Goal: Task Accomplishment & Management: Use online tool/utility

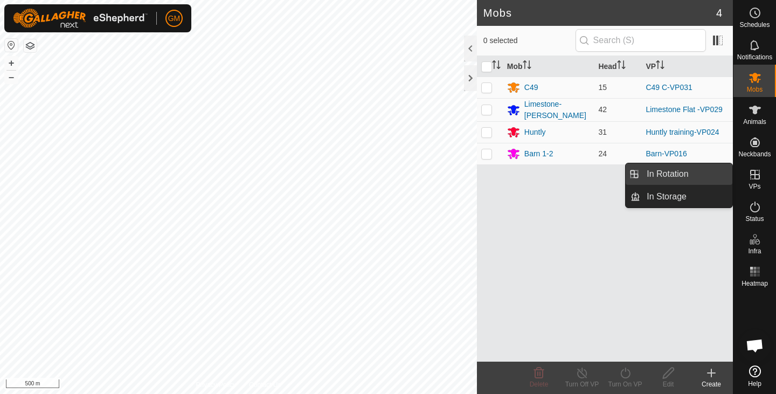
click at [700, 174] on link "In Rotation" at bounding box center [686, 174] width 92 height 22
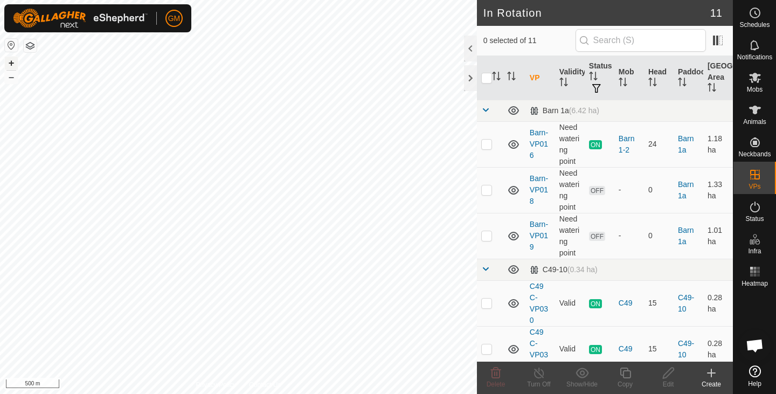
click at [14, 61] on button "+" at bounding box center [11, 63] width 13 height 13
checkbox input "true"
click at [624, 374] on icon at bounding box center [625, 372] width 13 height 13
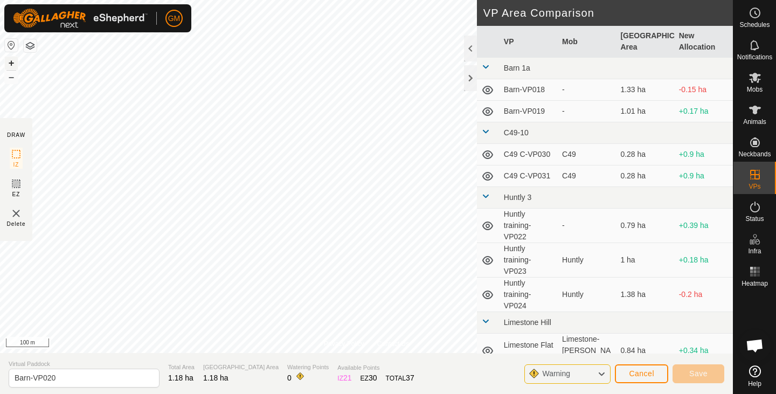
click at [11, 60] on button "+" at bounding box center [11, 63] width 13 height 13
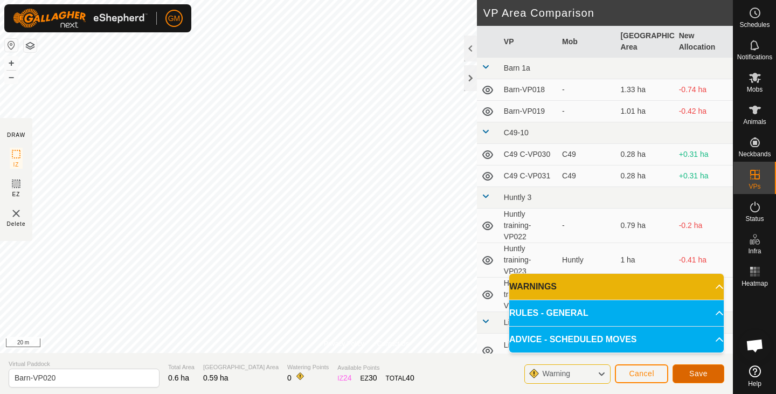
click at [677, 372] on button "Save" at bounding box center [698, 373] width 52 height 19
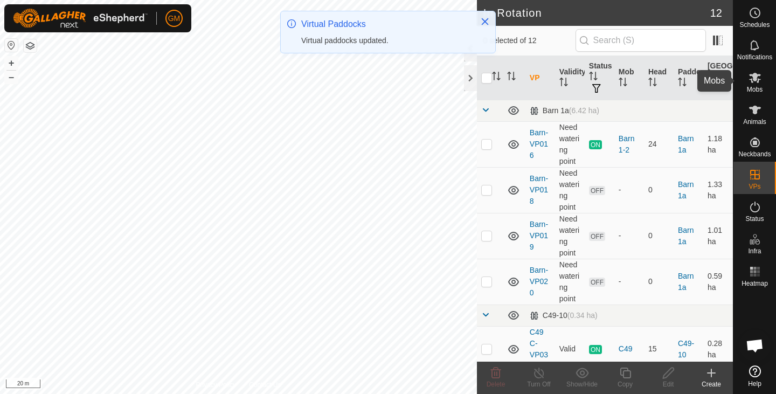
click at [751, 79] on icon at bounding box center [755, 78] width 12 height 10
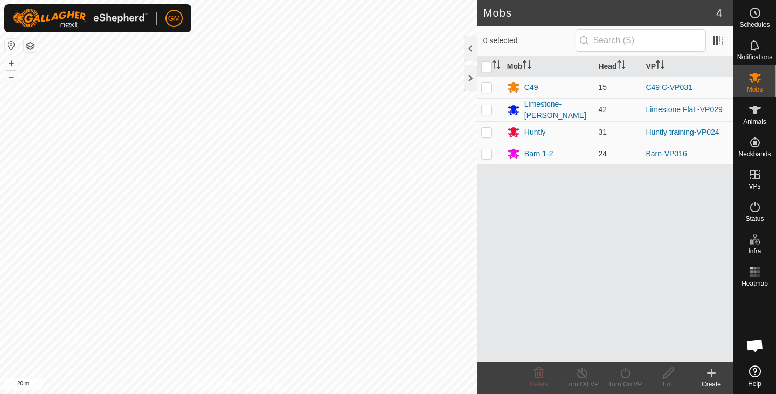
click at [488, 149] on p-checkbox at bounding box center [486, 153] width 11 height 9
checkbox input "true"
click at [623, 375] on icon at bounding box center [625, 372] width 13 height 13
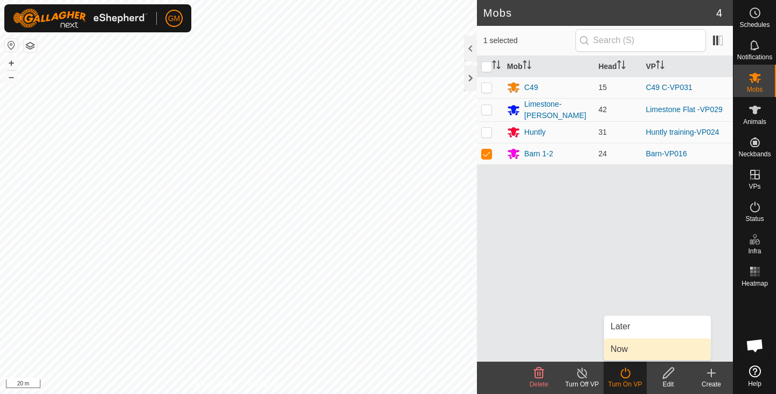
click at [620, 346] on link "Now" at bounding box center [657, 349] width 107 height 22
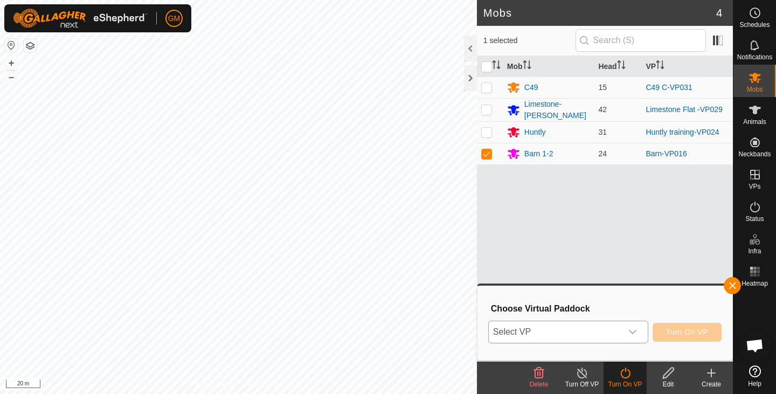
click at [633, 330] on icon "dropdown trigger" at bounding box center [632, 332] width 9 height 9
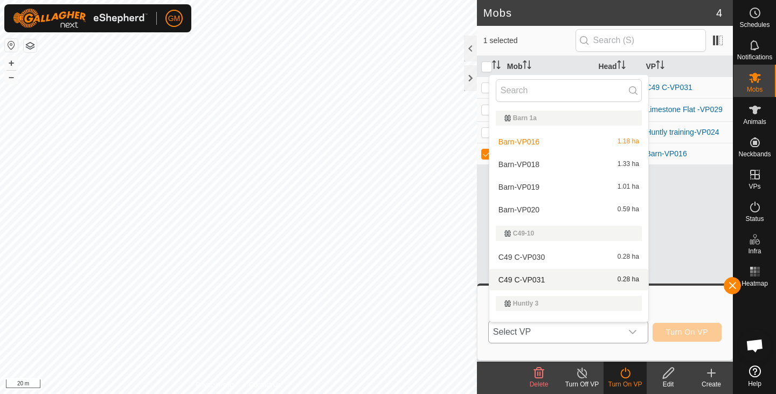
scroll to position [16, 0]
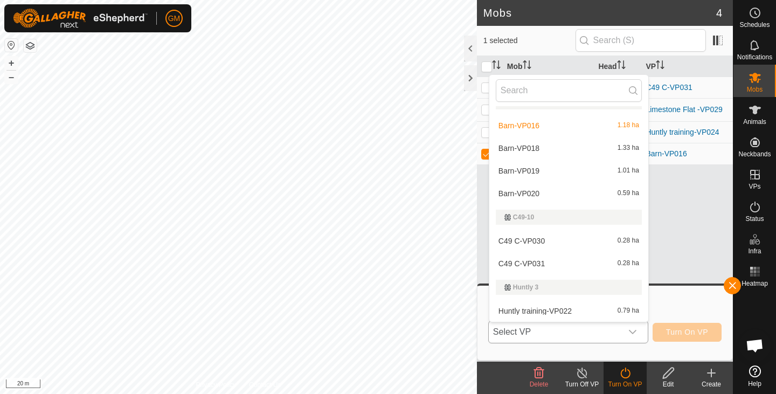
click at [545, 191] on li "Barn-VP020 0.59 ha" at bounding box center [568, 194] width 159 height 22
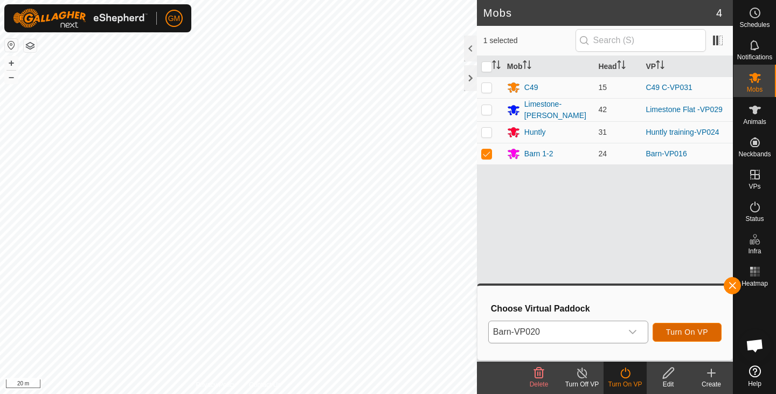
click at [683, 330] on span "Turn On VP" at bounding box center [687, 332] width 42 height 9
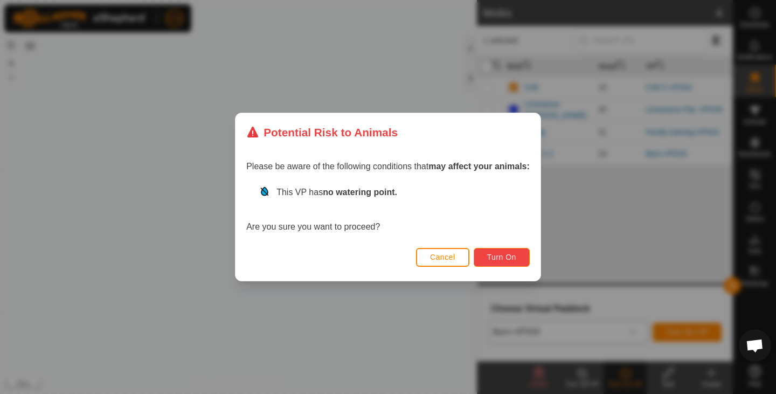
click at [506, 256] on span "Turn On" at bounding box center [501, 257] width 29 height 9
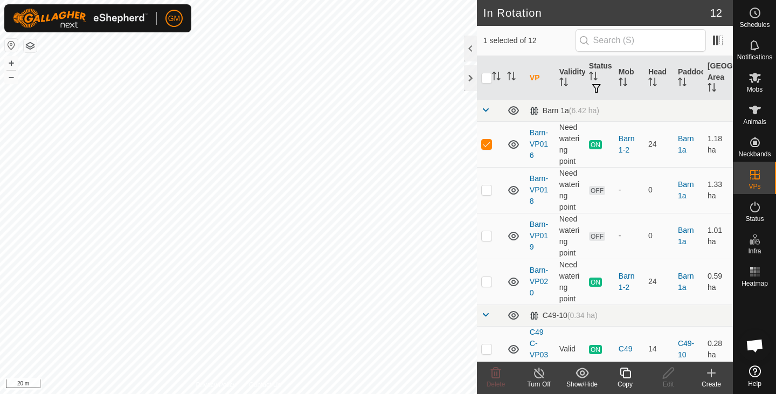
checkbox input "false"
click at [494, 371] on icon at bounding box center [495, 372] width 13 height 13
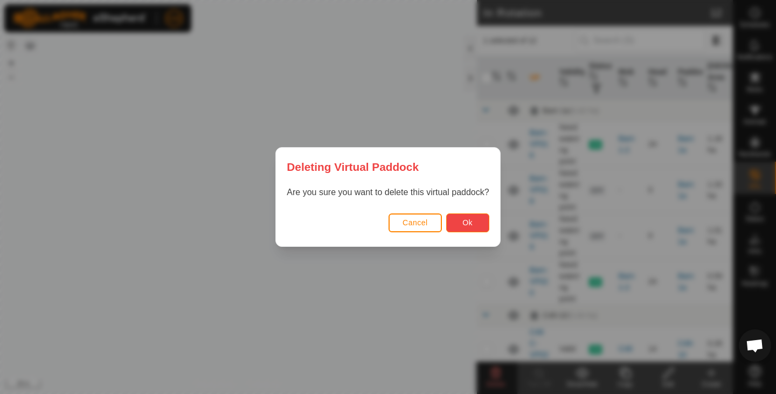
click at [474, 223] on button "Ok" at bounding box center [467, 222] width 43 height 19
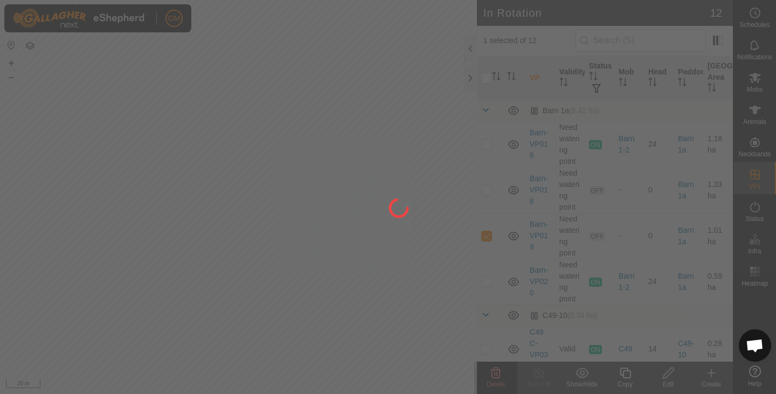
checkbox input "false"
